Goal: Task Accomplishment & Management: Manage account settings

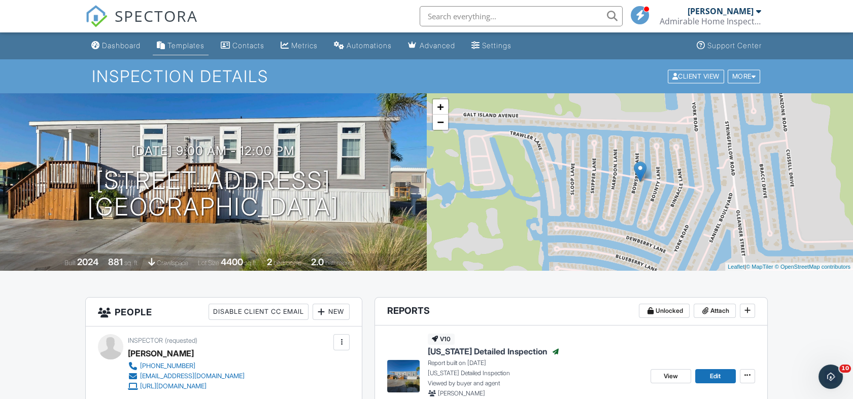
click at [190, 51] on link "Templates" at bounding box center [181, 46] width 56 height 19
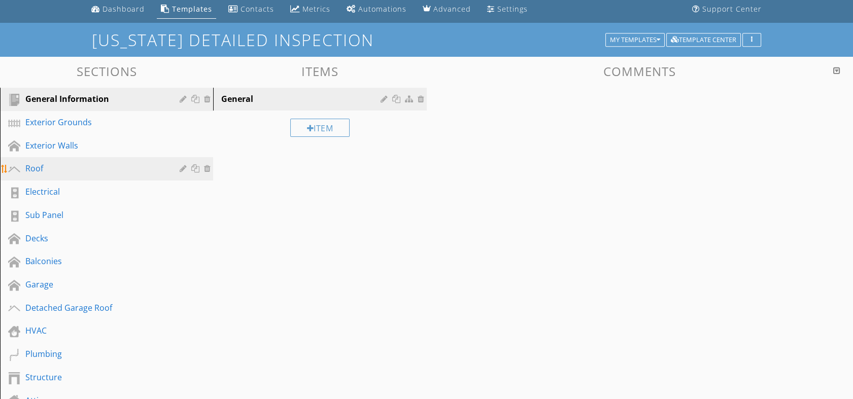
scroll to position [56, 0]
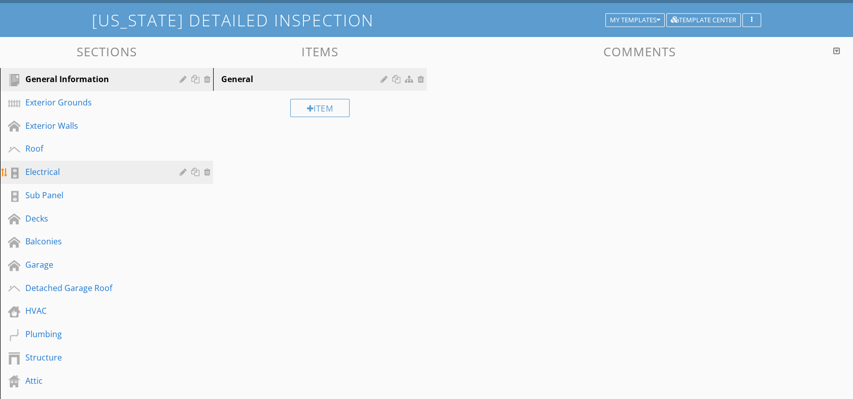
click at [55, 172] on div "Electrical" at bounding box center [94, 172] width 139 height 12
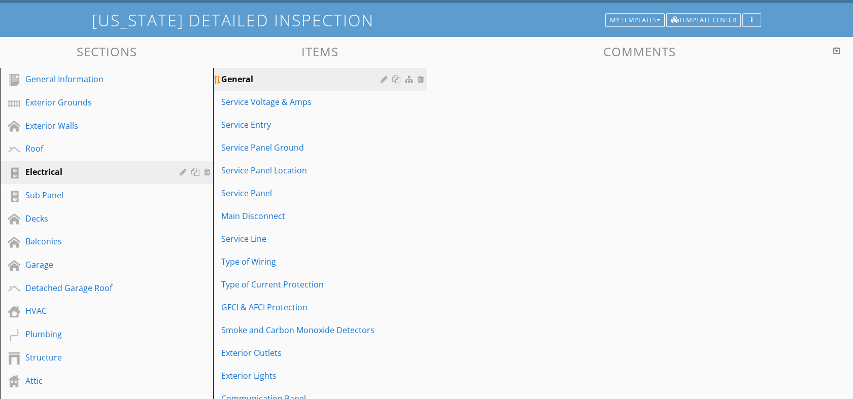
click at [279, 70] on link "General" at bounding box center [321, 79] width 210 height 22
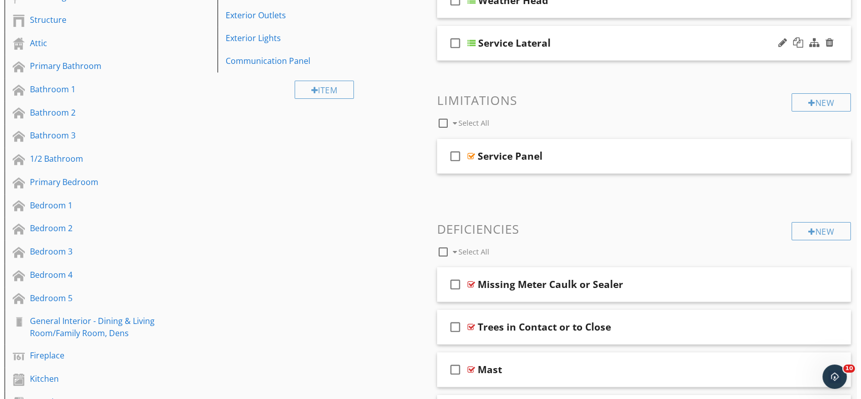
scroll to position [0, 0]
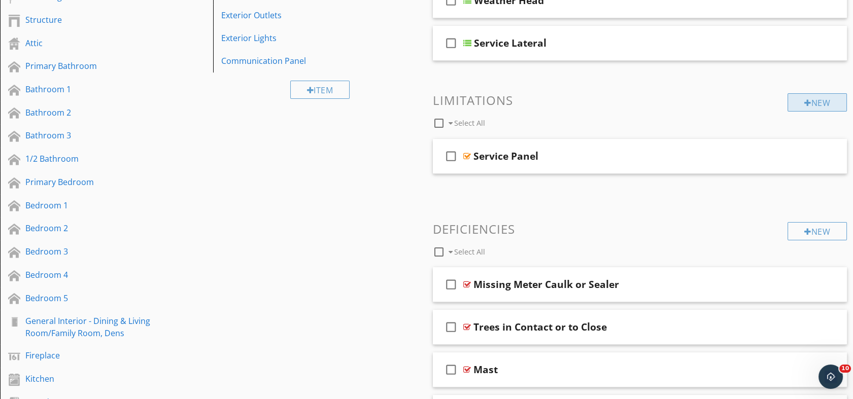
click at [810, 101] on div "New" at bounding box center [816, 102] width 59 height 18
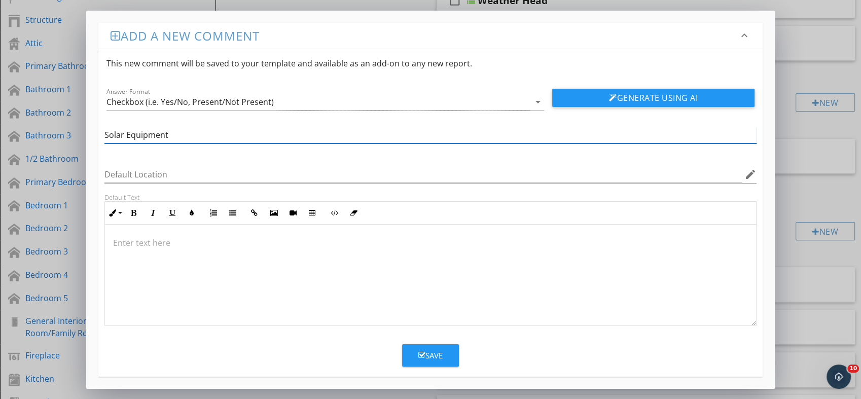
type input "Solar Equipment"
click at [117, 234] on div at bounding box center [430, 275] width 651 height 101
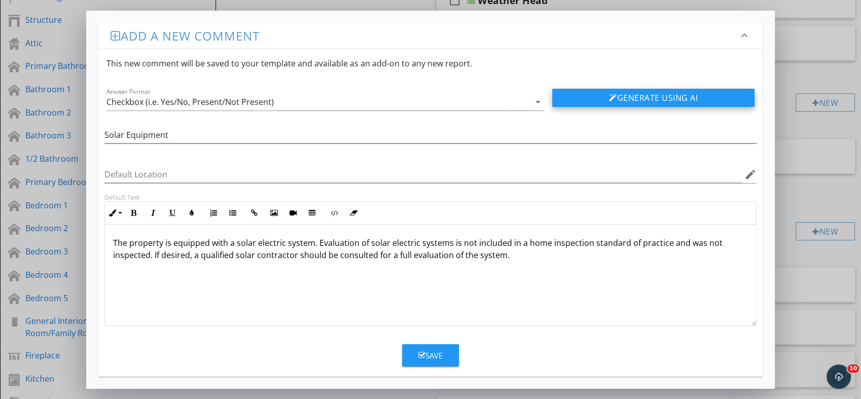
click at [682, 100] on button "Generate Using AI" at bounding box center [653, 98] width 202 height 18
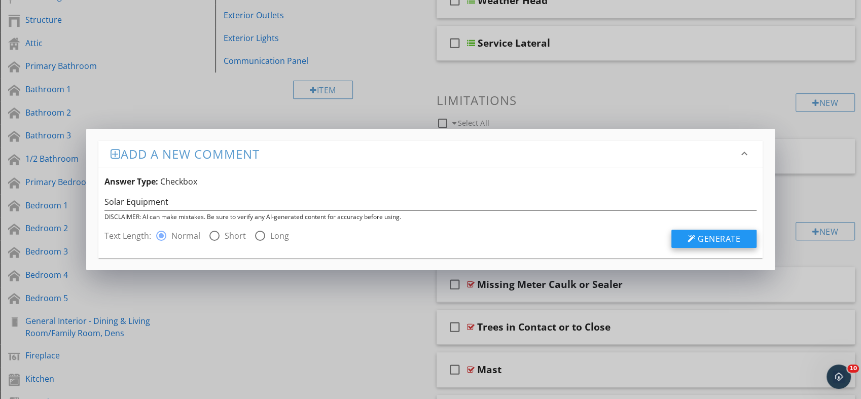
click at [706, 239] on span "Generate" at bounding box center [719, 238] width 43 height 11
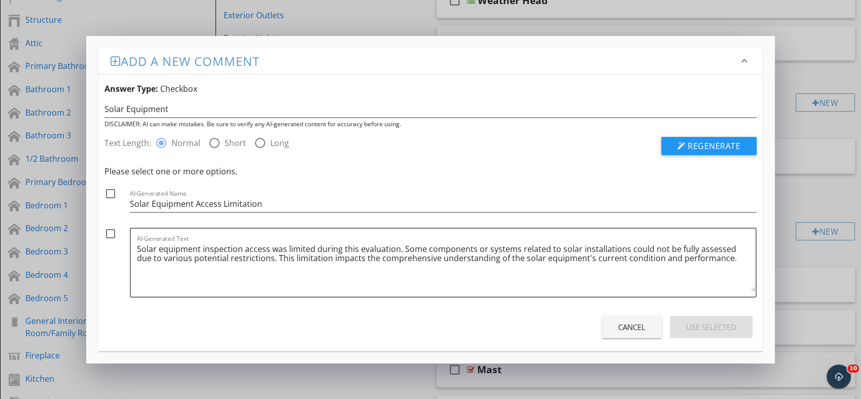
click at [626, 336] on button "Cancel" at bounding box center [632, 327] width 60 height 22
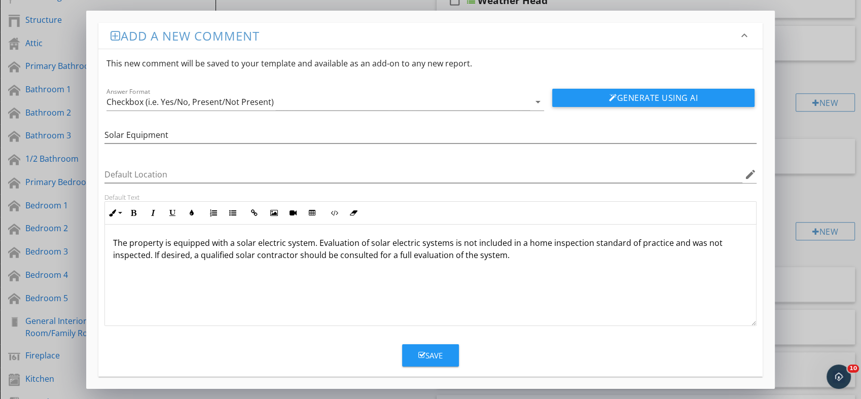
click at [416, 360] on button "Save" at bounding box center [430, 355] width 57 height 22
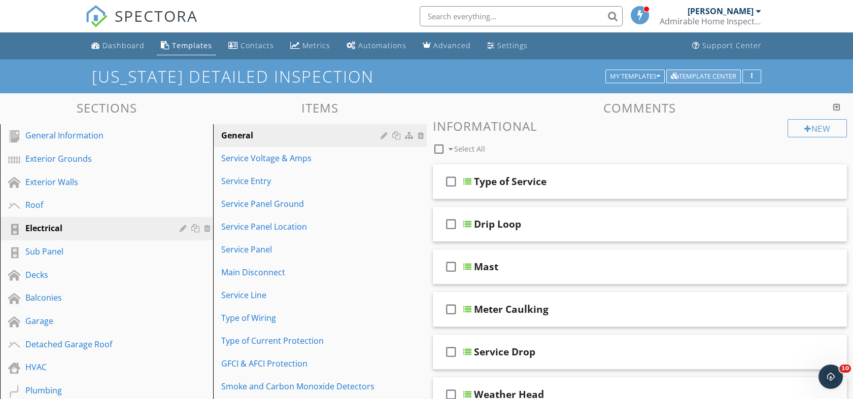
click at [695, 76] on div "Template Center" at bounding box center [702, 76] width 65 height 7
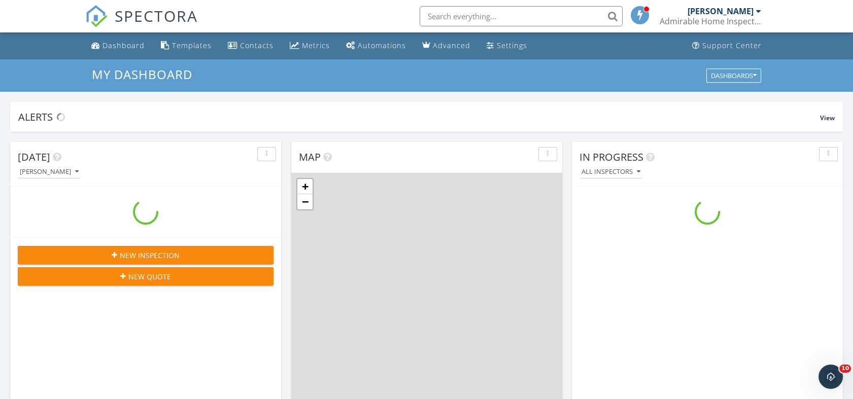
scroll to position [941, 870]
click at [698, 20] on div "Admirable Home Inspections, LLC" at bounding box center [709, 21] width 101 height 10
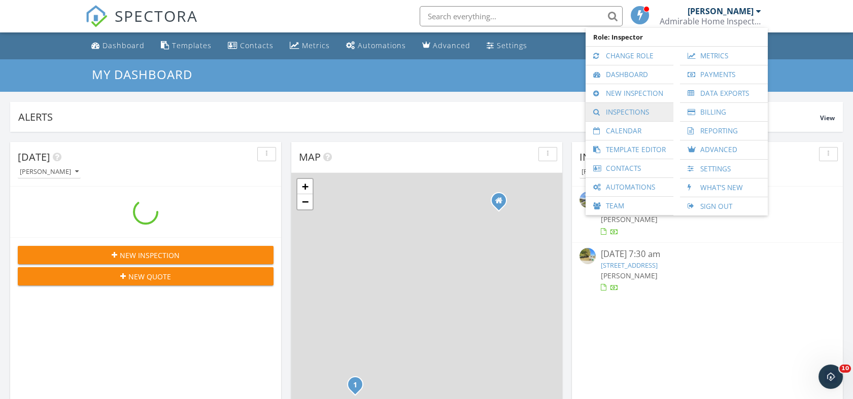
click at [632, 111] on link "Inspections" at bounding box center [629, 112] width 78 height 18
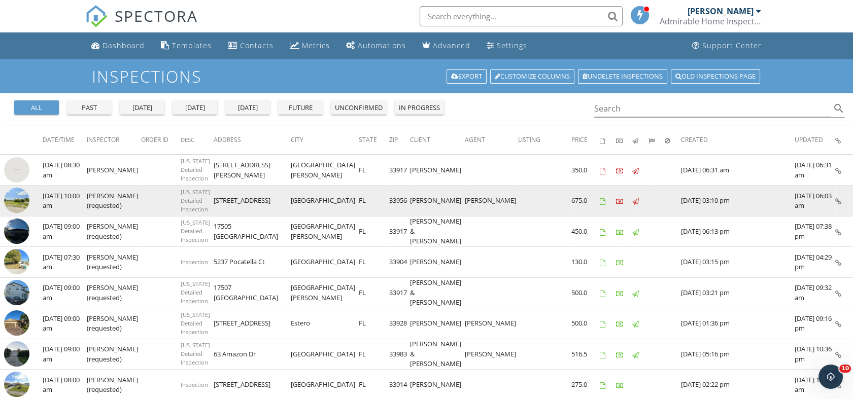
click at [838, 198] on icon at bounding box center [838, 201] width 6 height 7
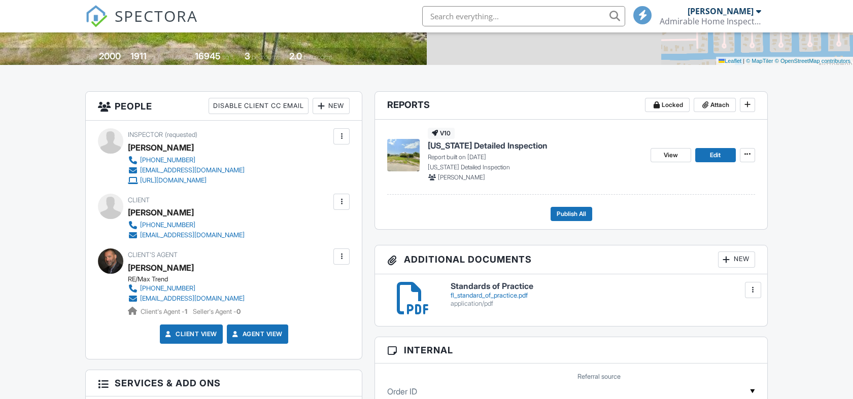
scroll to position [225, 0]
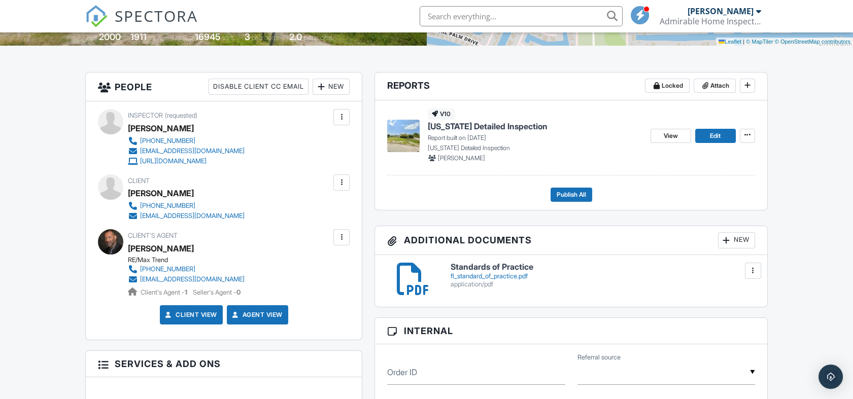
click at [758, 271] on div at bounding box center [753, 271] width 16 height 16
click at [742, 316] on link "Delete" at bounding box center [732, 315] width 38 height 11
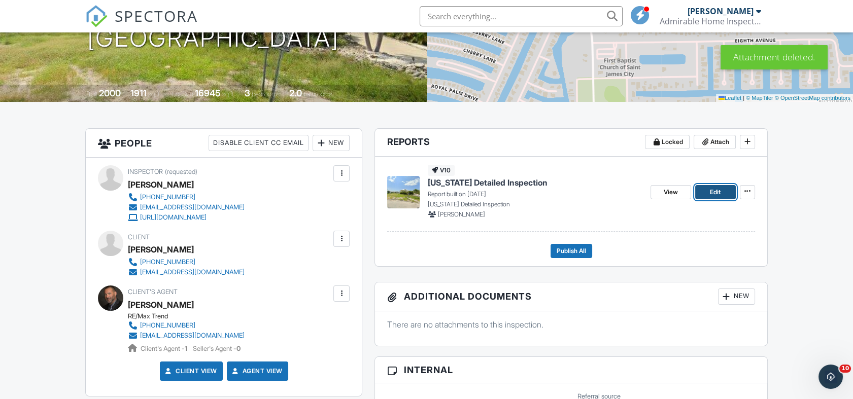
click at [720, 191] on span "Edit" at bounding box center [715, 192] width 11 height 10
